Goal: Task Accomplishment & Management: Manage account settings

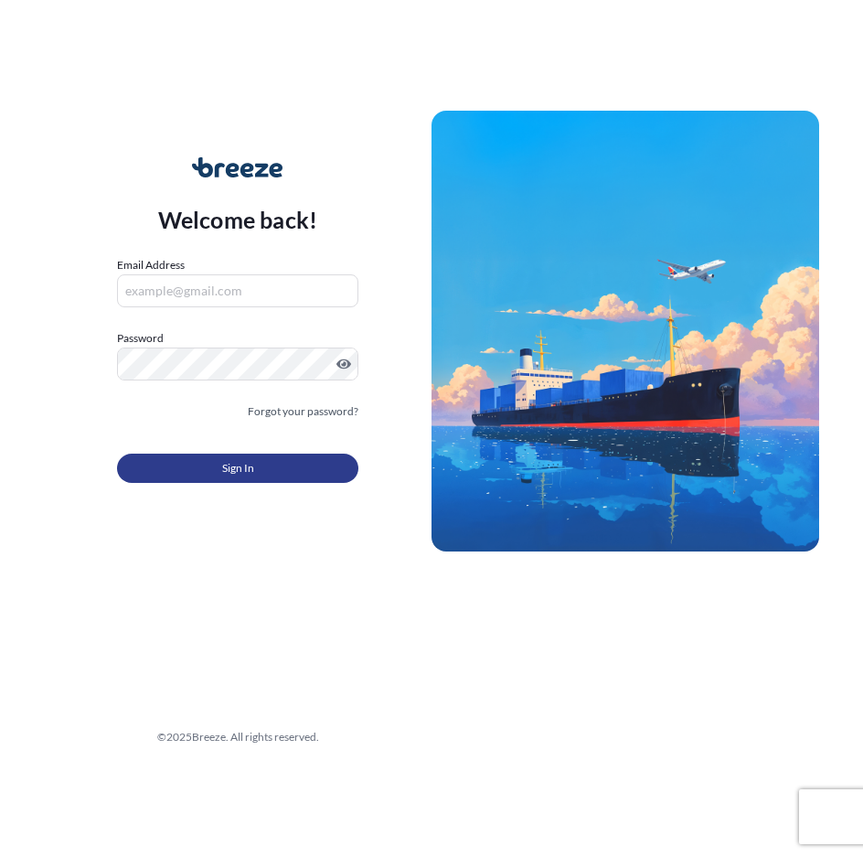
type input "[EMAIL_ADDRESS][DOMAIN_NAME]"
click at [227, 461] on span "Sign In" at bounding box center [238, 468] width 32 height 18
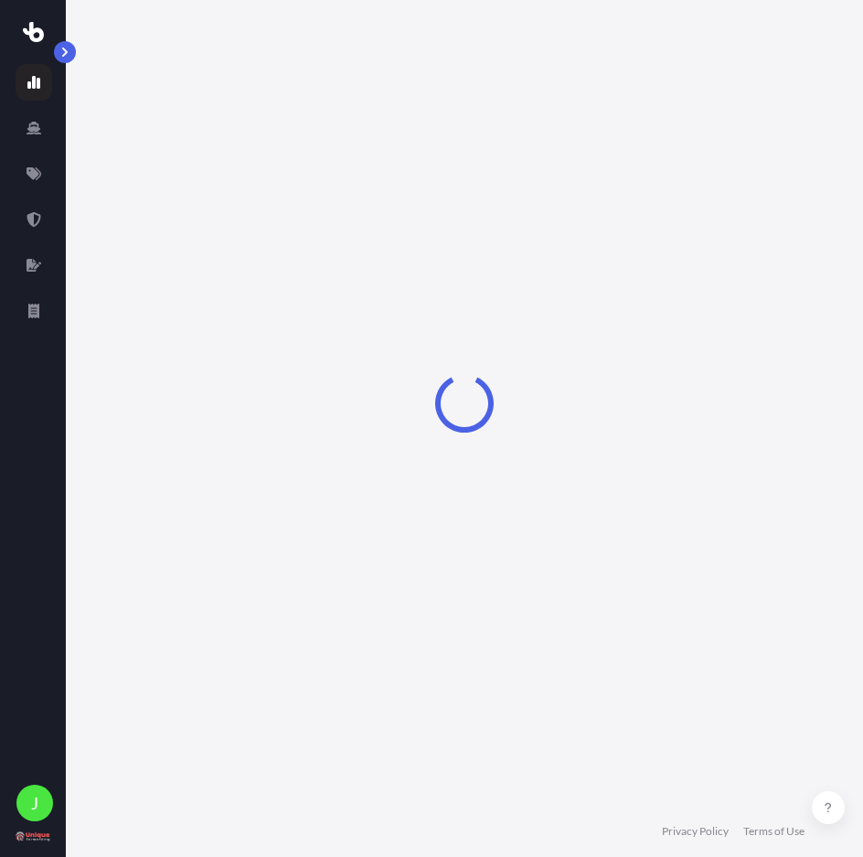
select select "2025"
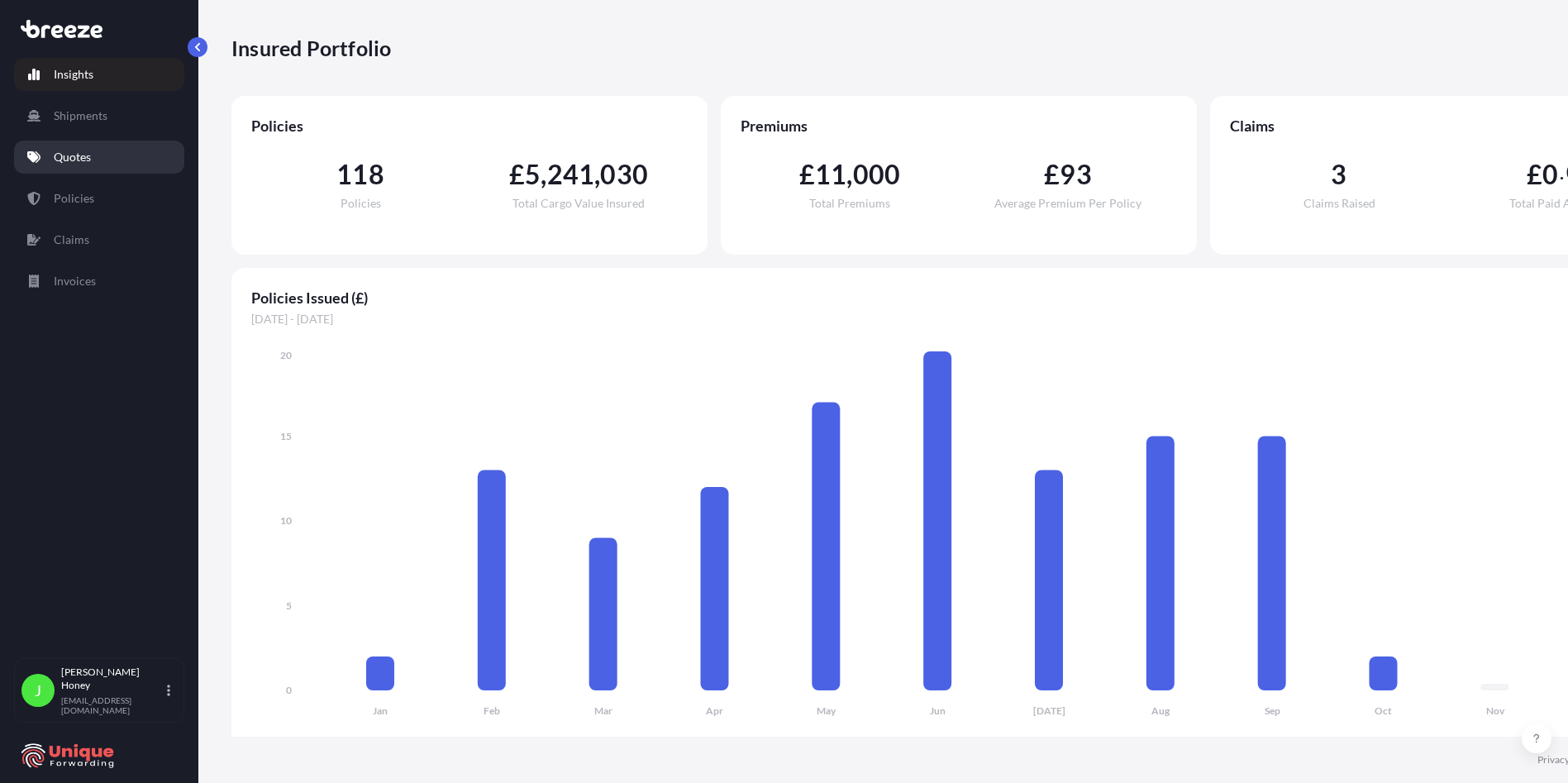
click at [61, 156] on p "Quotes" at bounding box center [71, 157] width 37 height 16
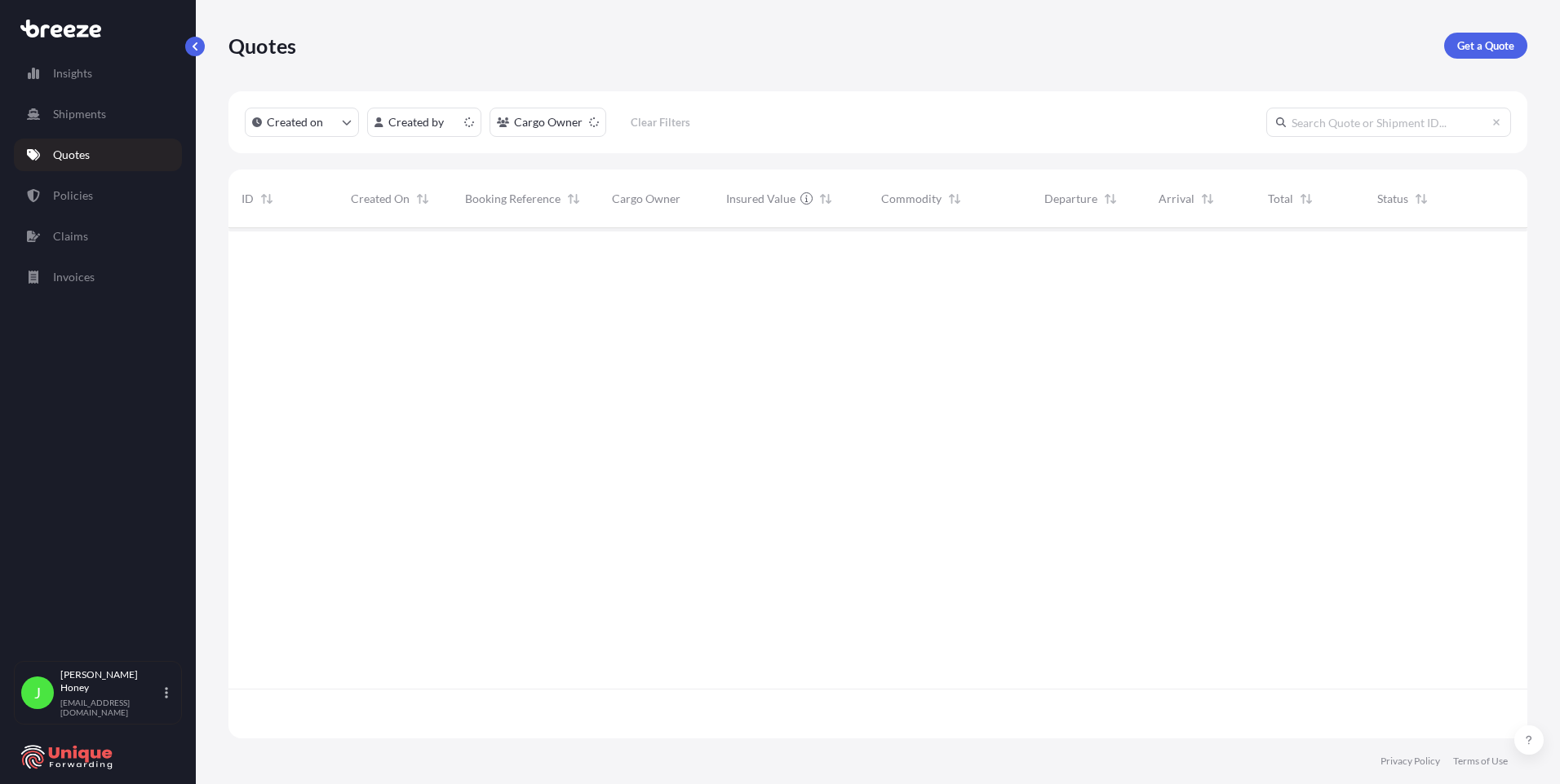
scroll to position [508, 1287]
click at [437, 123] on html "Insights Shipments Quotes Policies Claims Invoices J [PERSON_NAME] [EMAIL_ADDRE…" at bounding box center [780, 392] width 1560 height 784
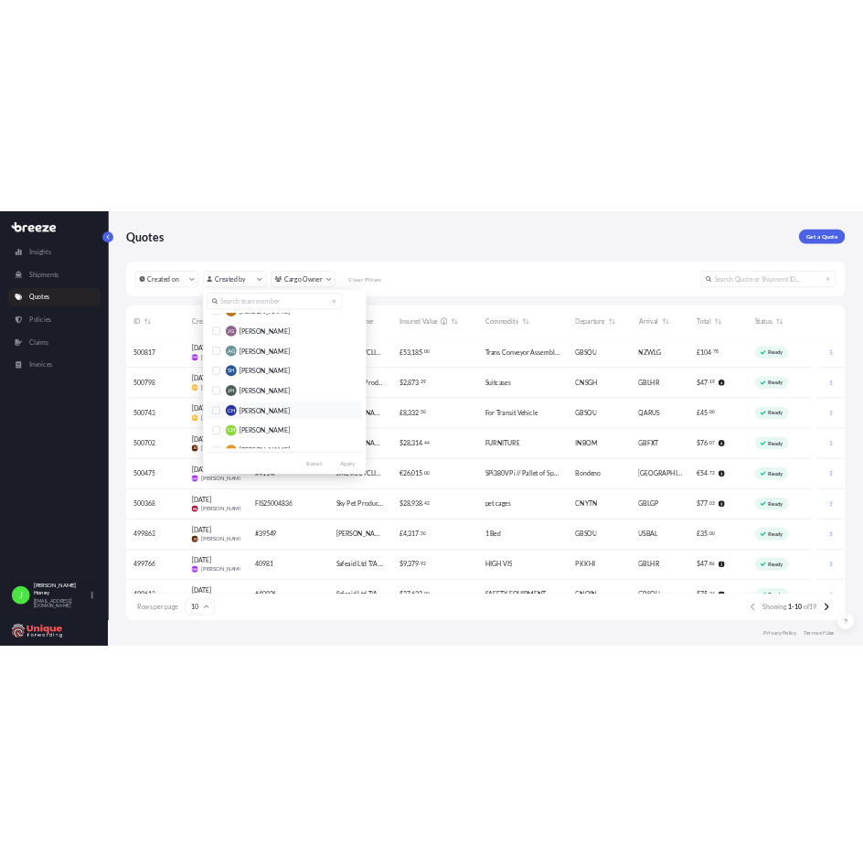
scroll to position [274, 0]
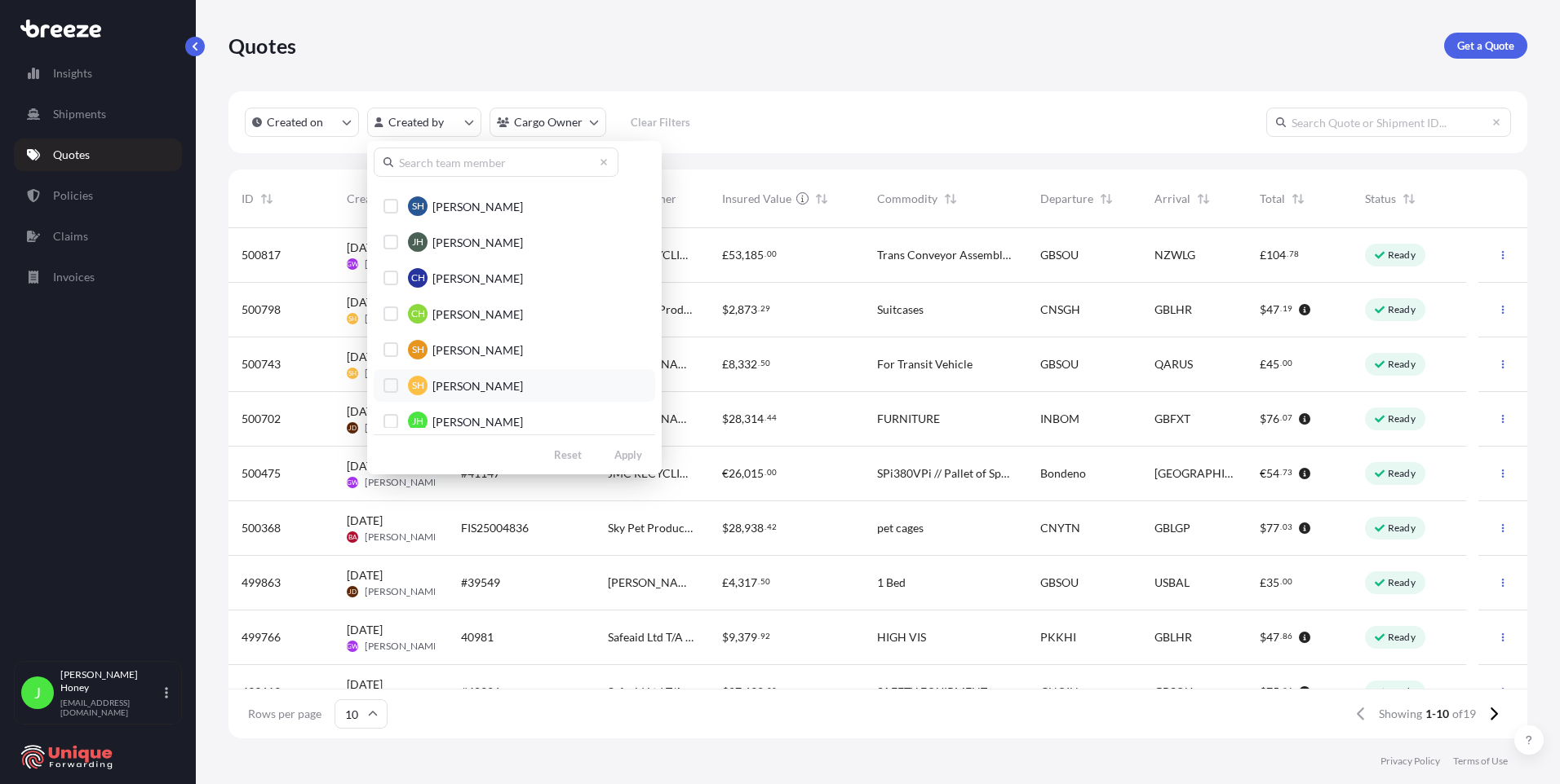
click at [385, 385] on div "Select Option" at bounding box center [391, 385] width 14 height 14
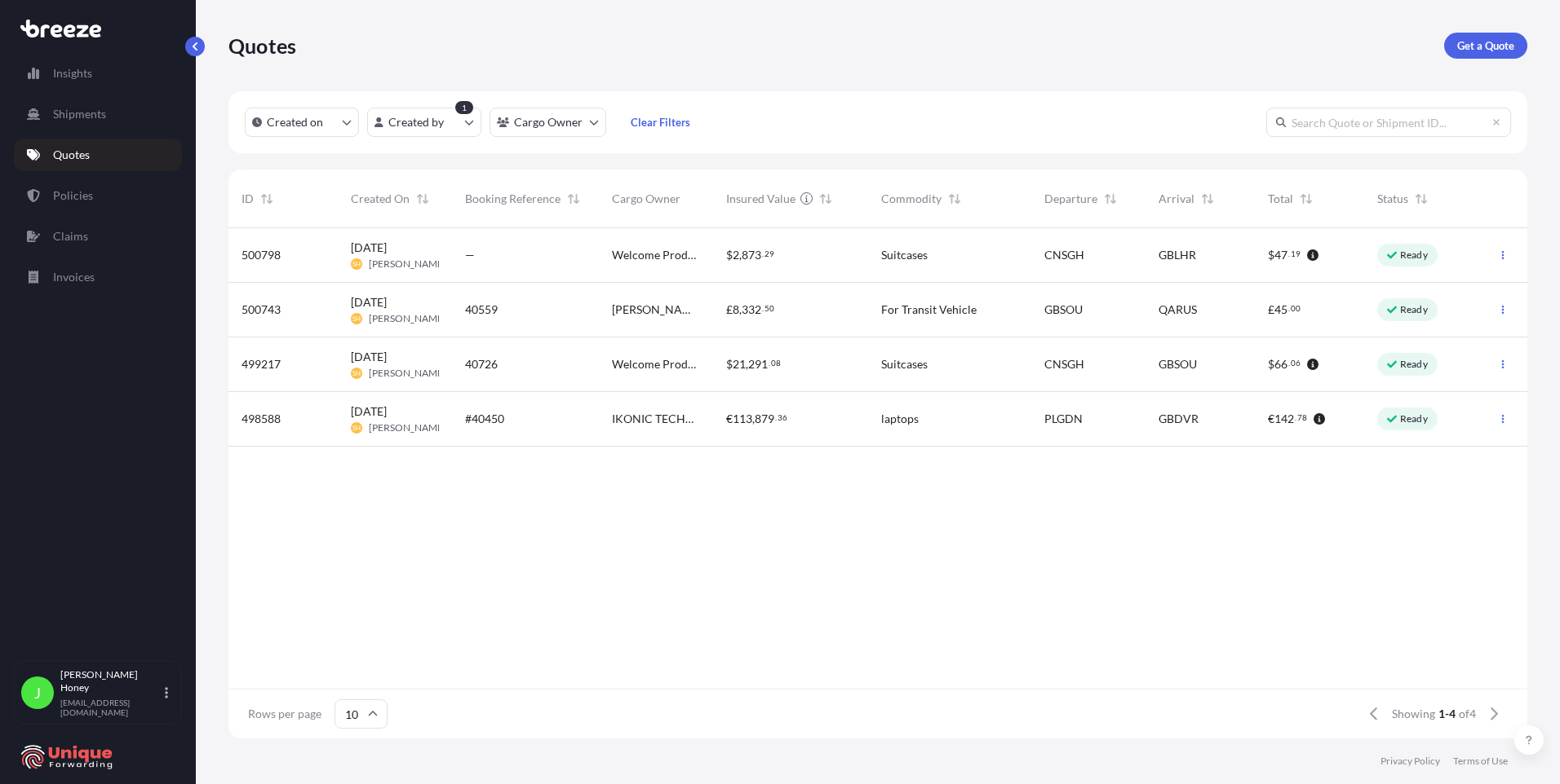
scroll to position [508, 1287]
click at [668, 260] on span "Welcome Products LTD" at bounding box center [656, 255] width 88 height 16
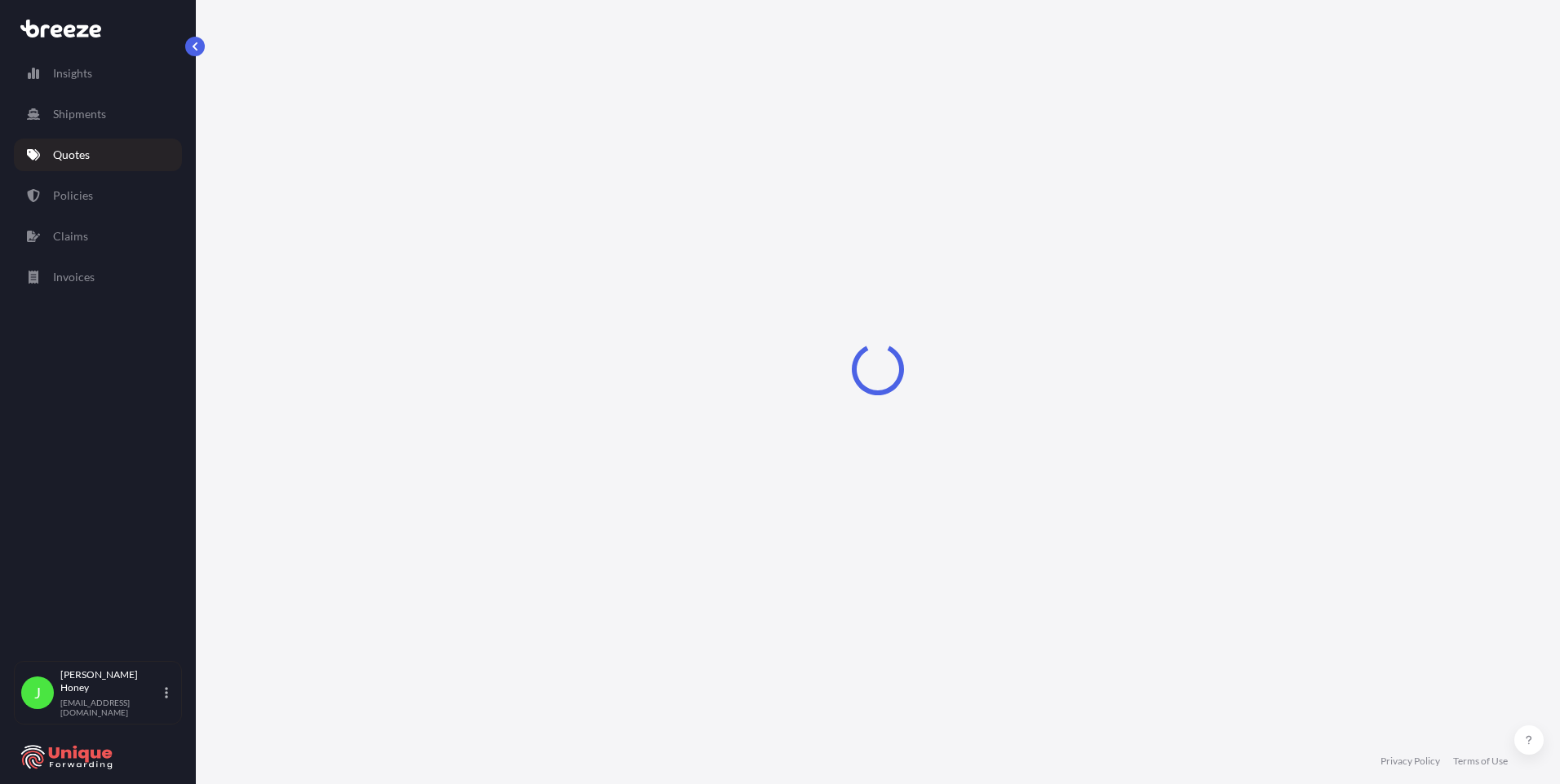
select select "Road"
select select "Air"
select select "Road"
select select "1"
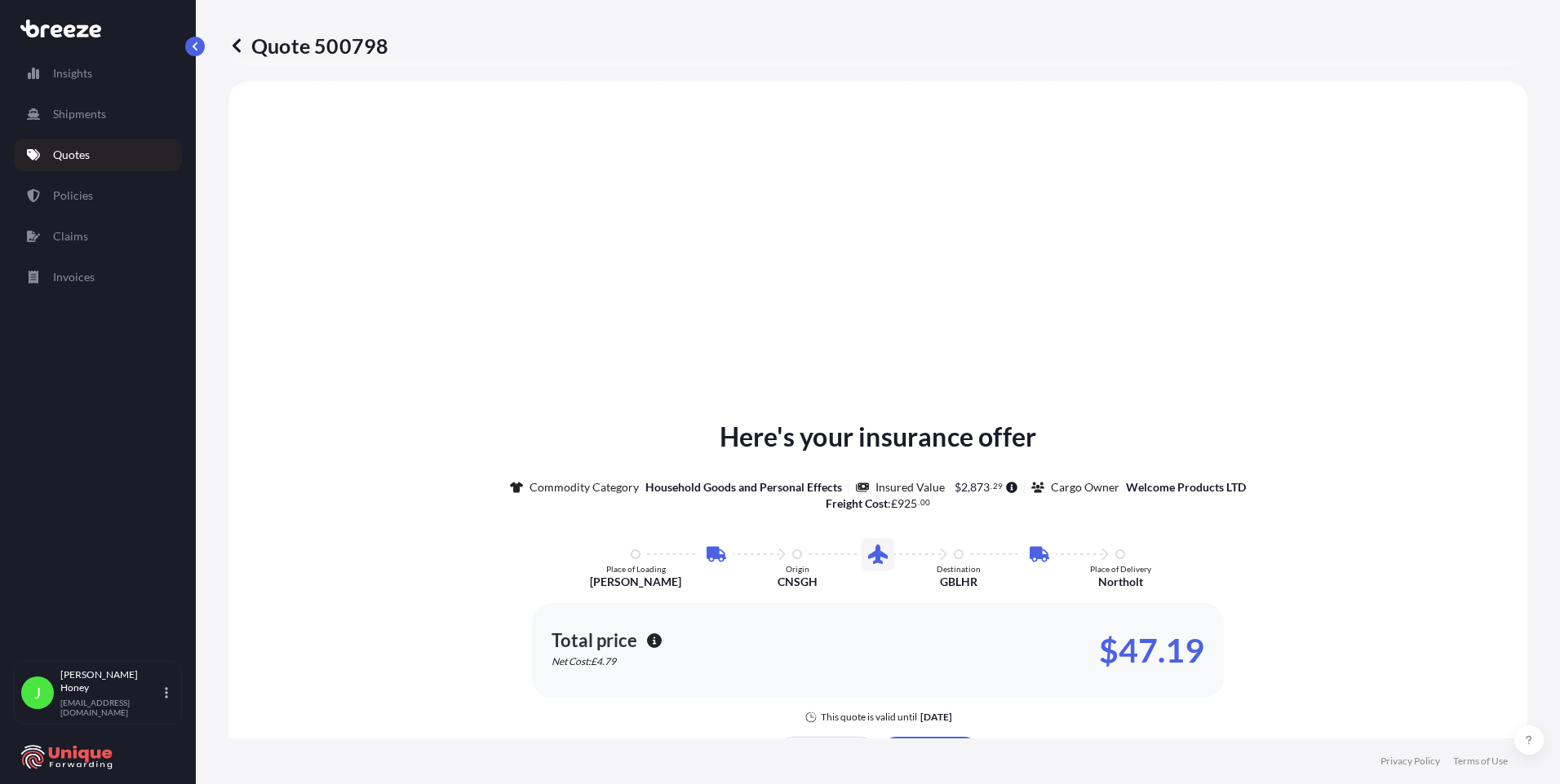
scroll to position [1060, 0]
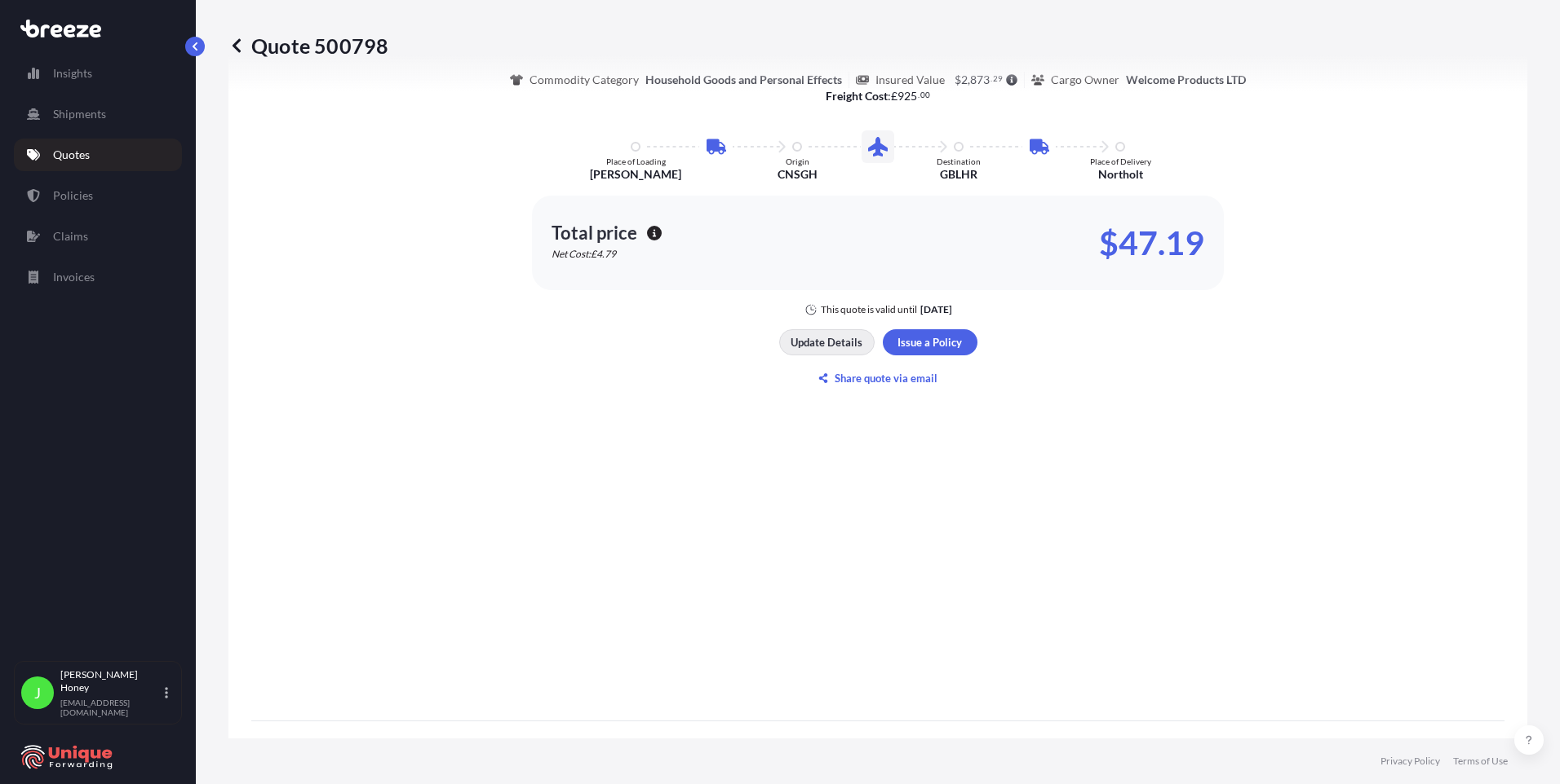
click at [769, 343] on p "Update Details" at bounding box center [826, 342] width 71 height 16
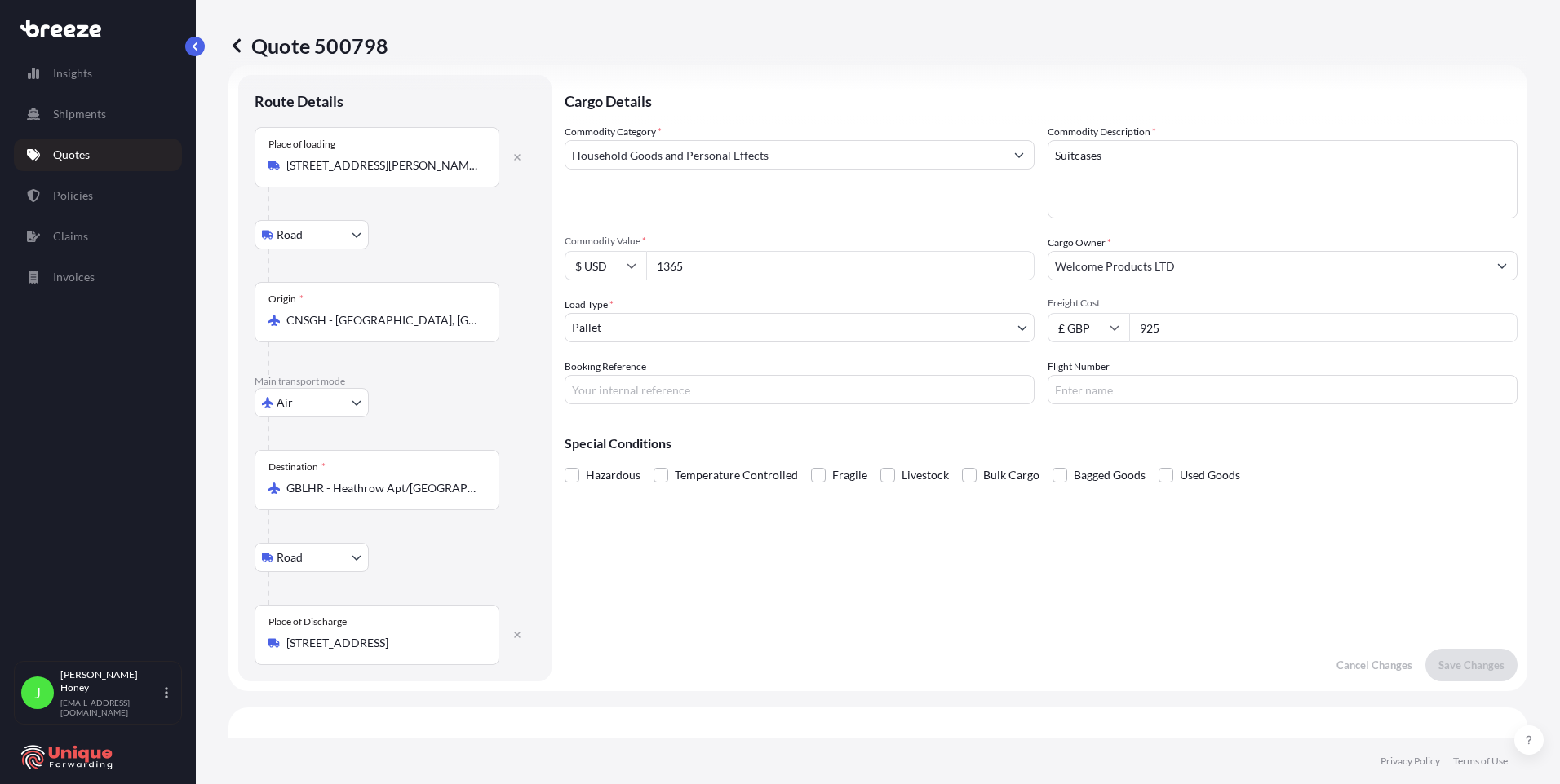
click at [585, 393] on input "Booking Reference" at bounding box center [800, 390] width 470 height 29
type input "FIA25002498"
click at [769, 673] on button "Save Changes" at bounding box center [1471, 665] width 92 height 33
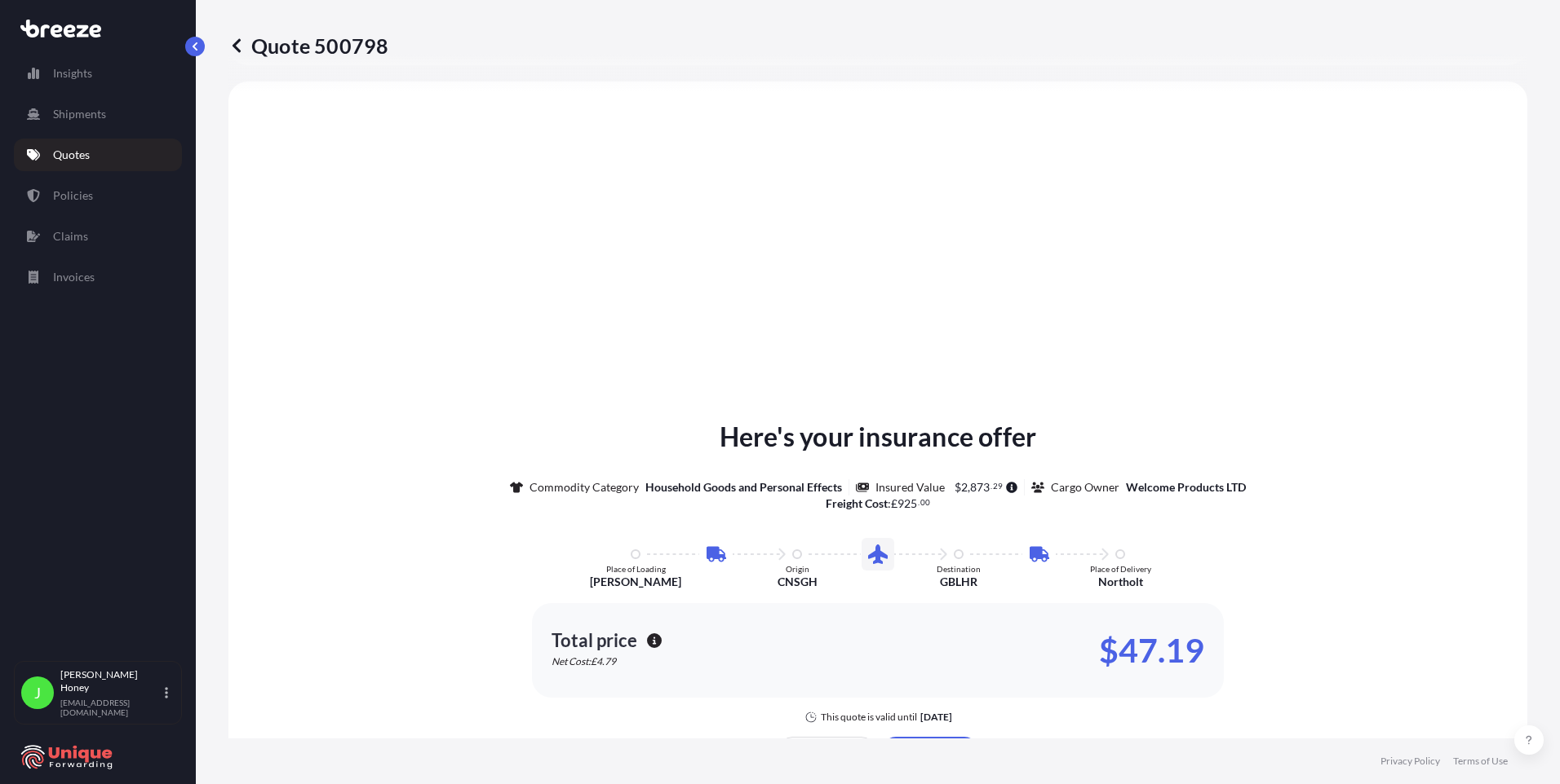
select select "Road"
select select "Air"
select select "Road"
select select "1"
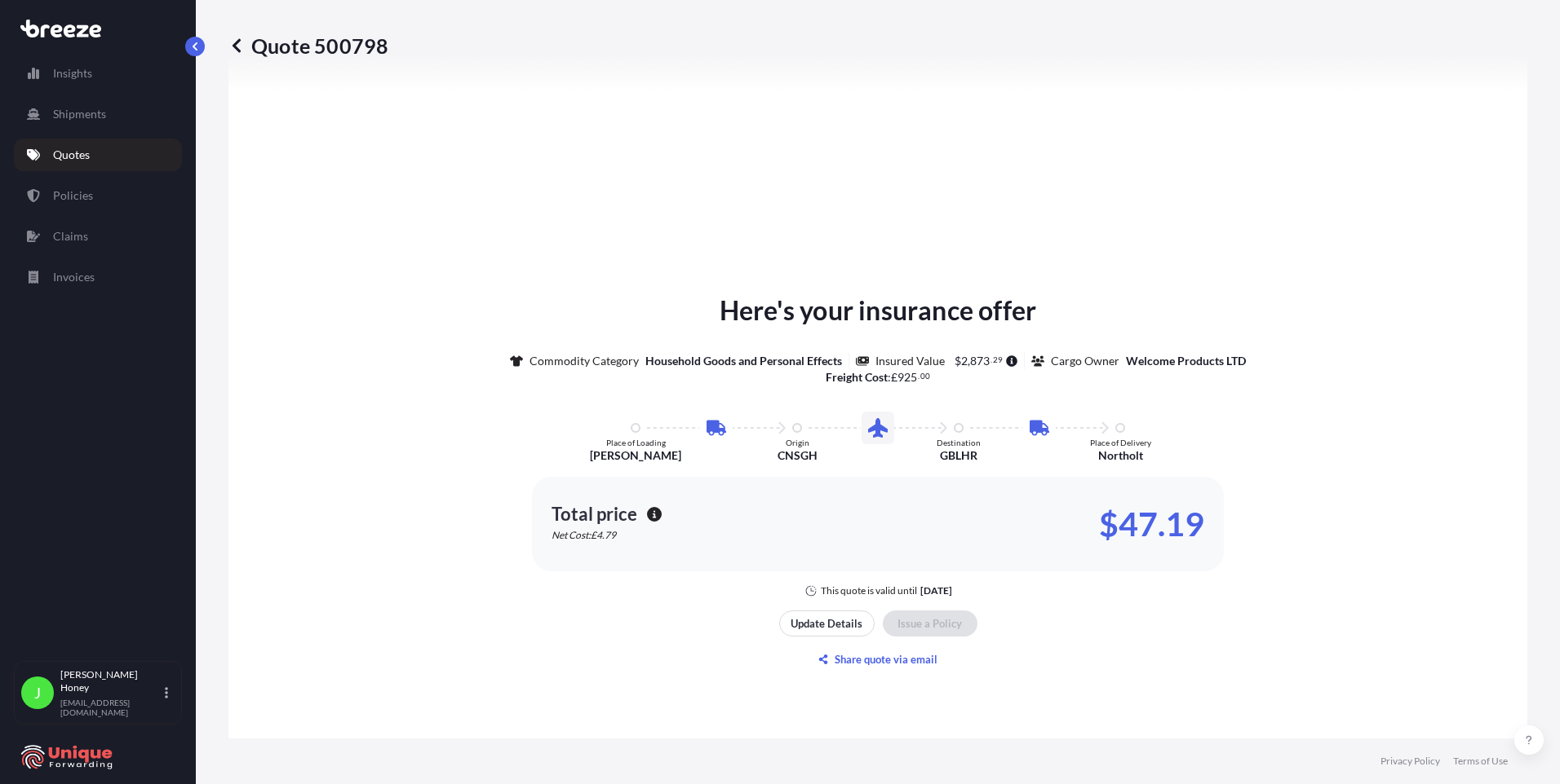
scroll to position [2209, 0]
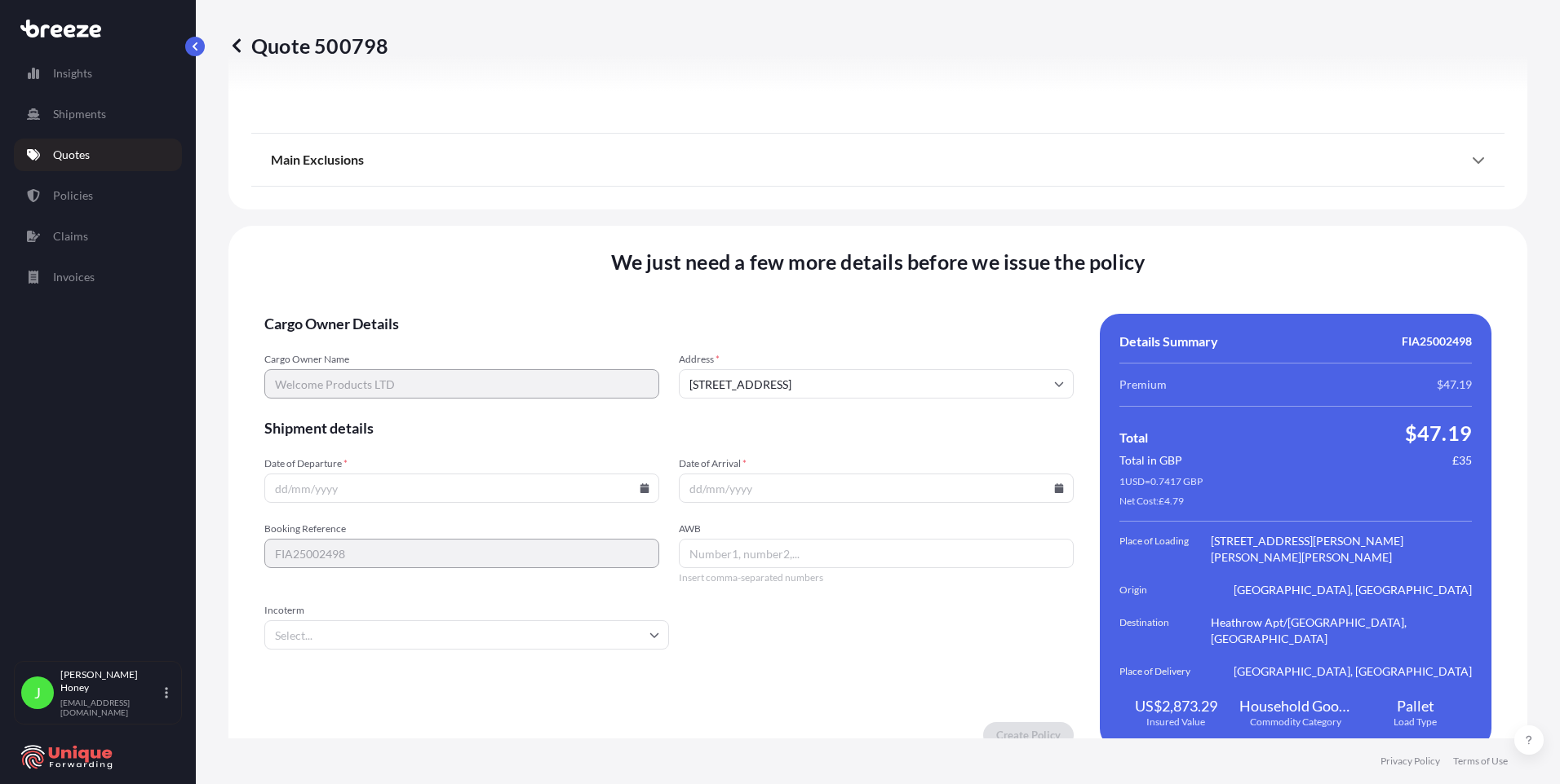
click at [641, 483] on icon at bounding box center [645, 488] width 9 height 10
click at [344, 613] on button "6" at bounding box center [345, 598] width 26 height 26
type input "[DATE]"
click at [769, 483] on icon at bounding box center [1058, 488] width 10 height 10
click at [769, 613] on button "9" at bounding box center [854, 598] width 26 height 26
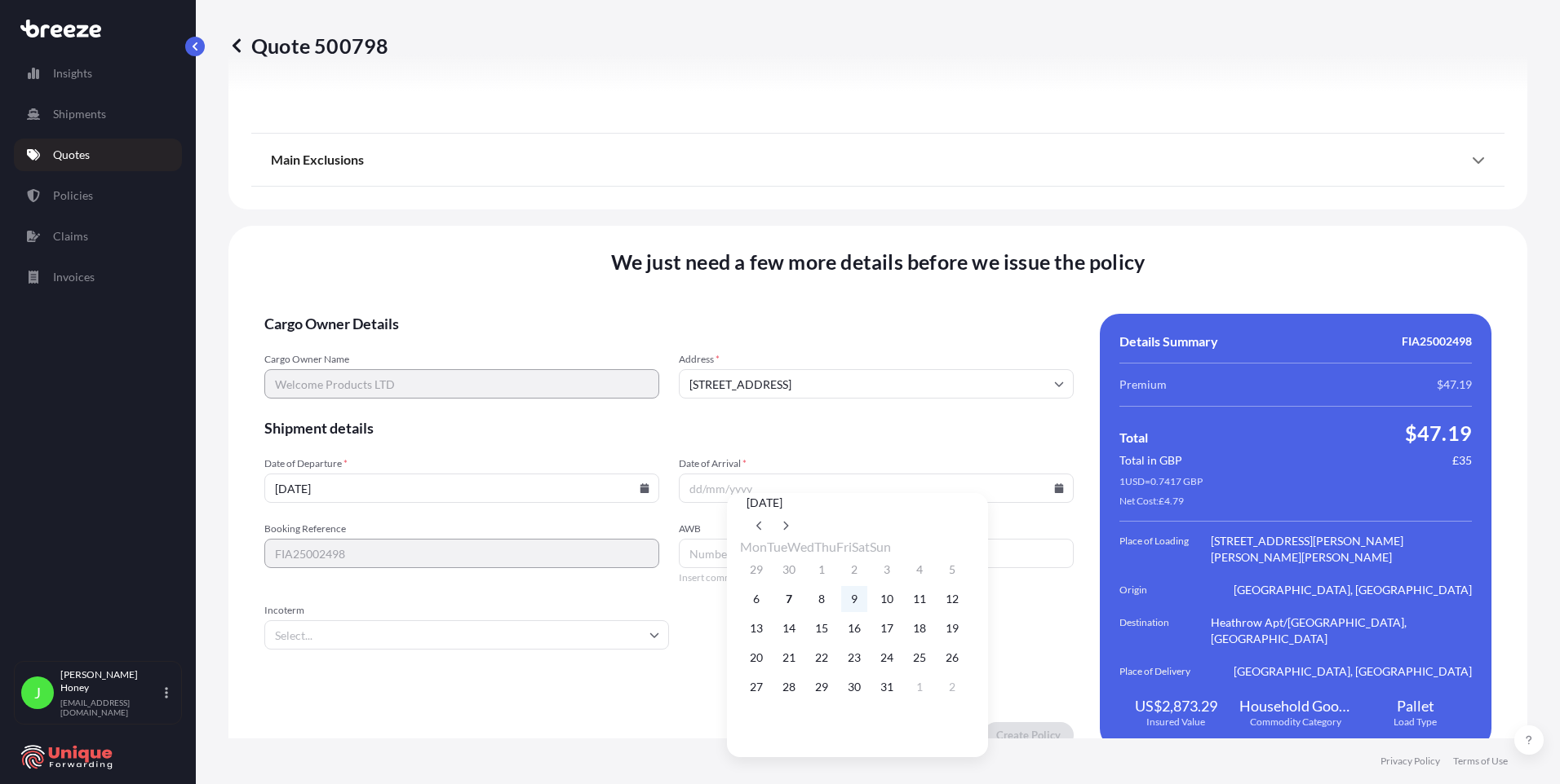
type input "[DATE]"
click at [754, 539] on input "AWB" at bounding box center [876, 553] width 394 height 29
type input "00331365574"
click at [518, 621] on input "Incoterm" at bounding box center [466, 635] width 404 height 29
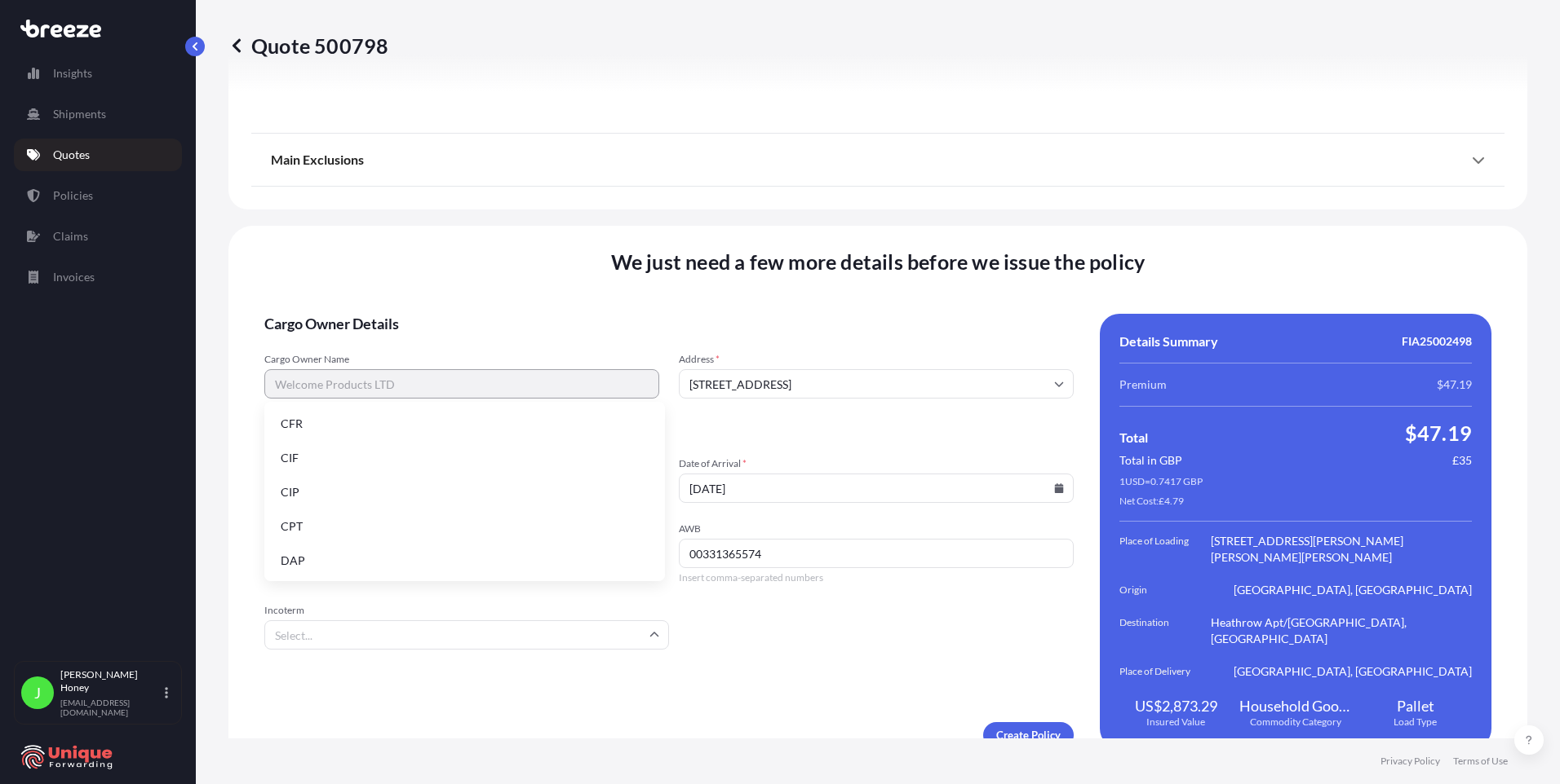
scroll to position [207, 0]
click at [344, 461] on li "EXW" at bounding box center [465, 457] width 387 height 31
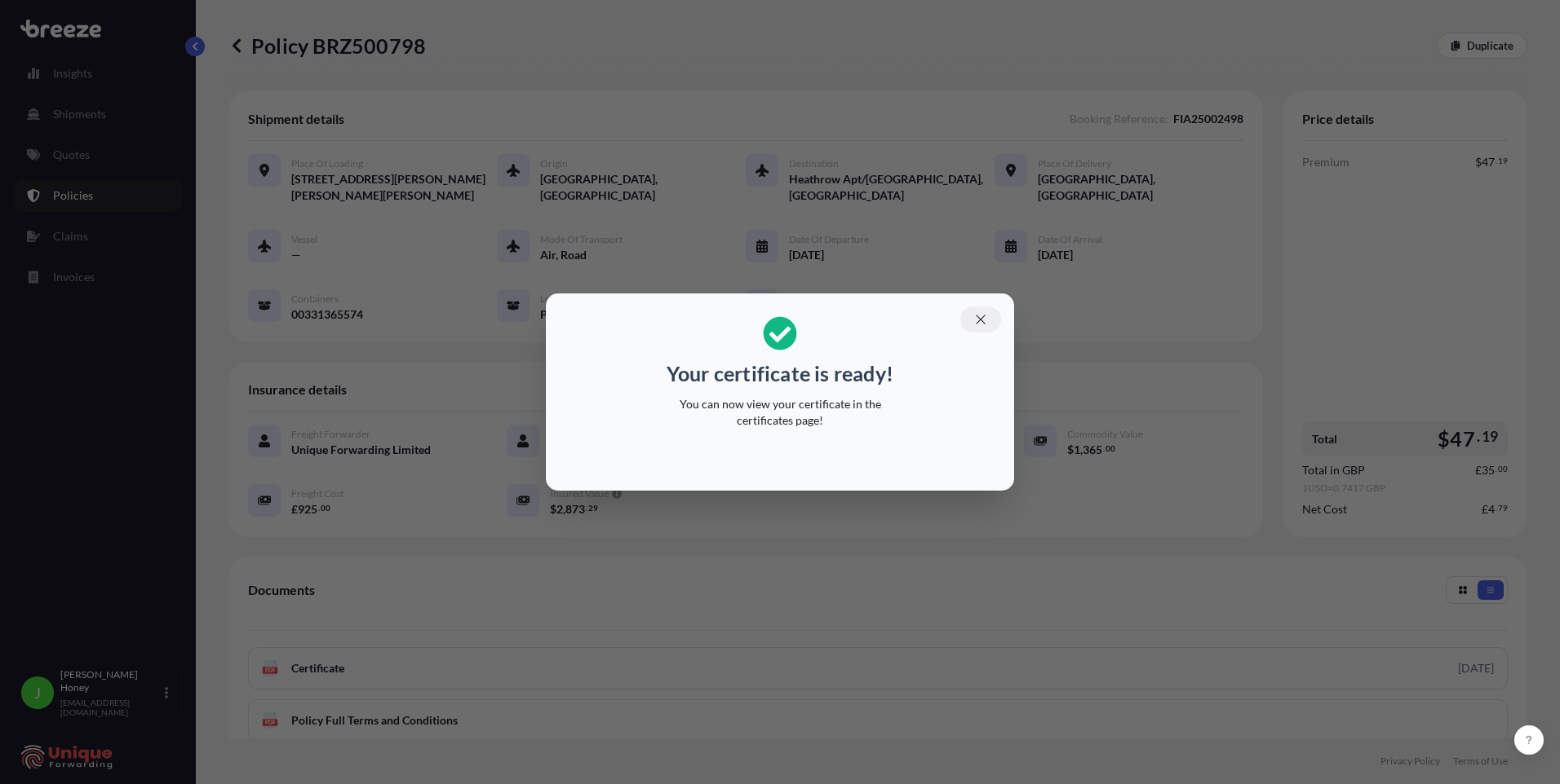
click at [769, 321] on button "button" at bounding box center [981, 319] width 41 height 26
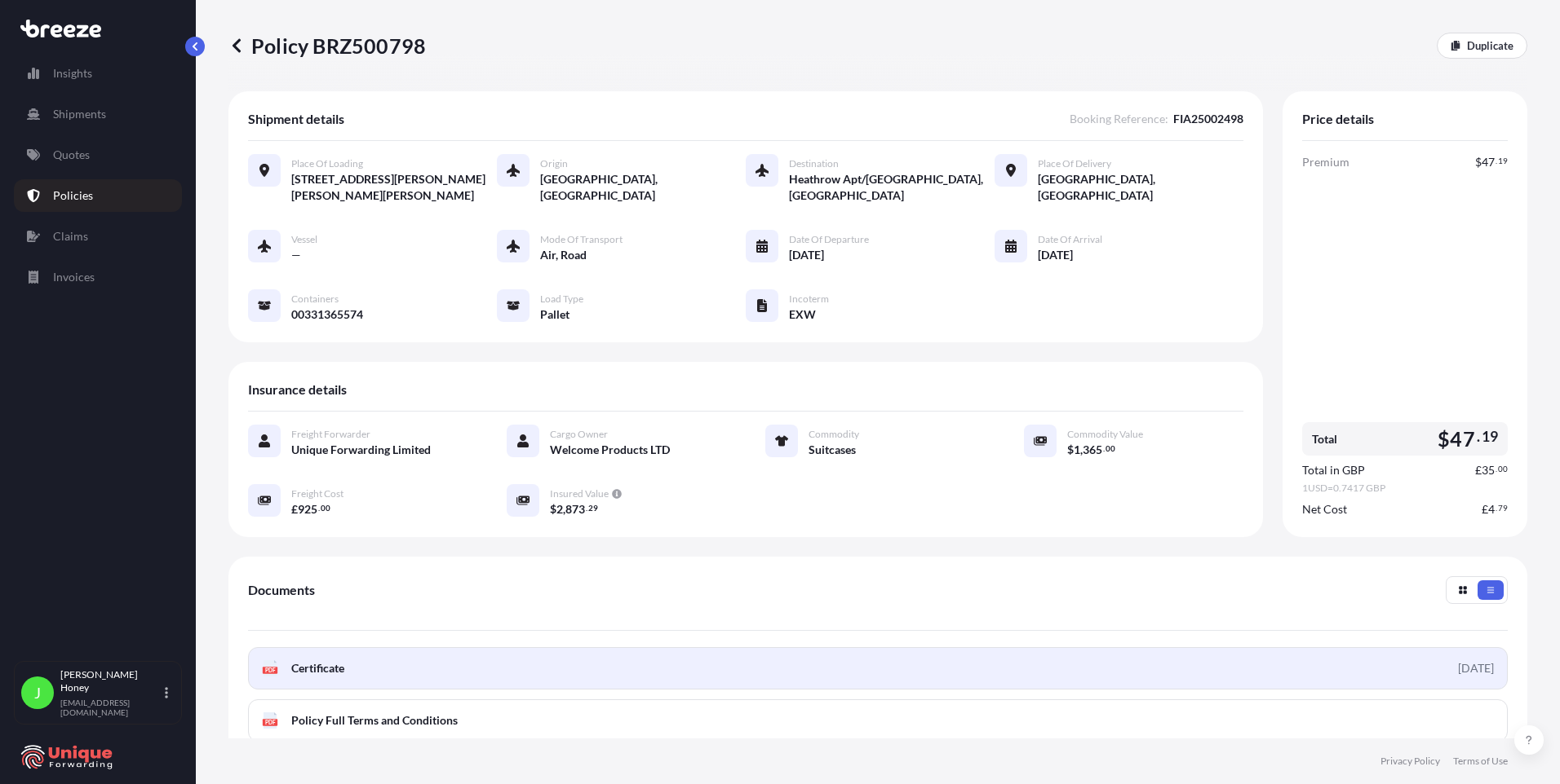
click at [769, 660] on link "PDF Certificate [DATE]" at bounding box center [877, 669] width 1259 height 43
